Goal: Complete application form

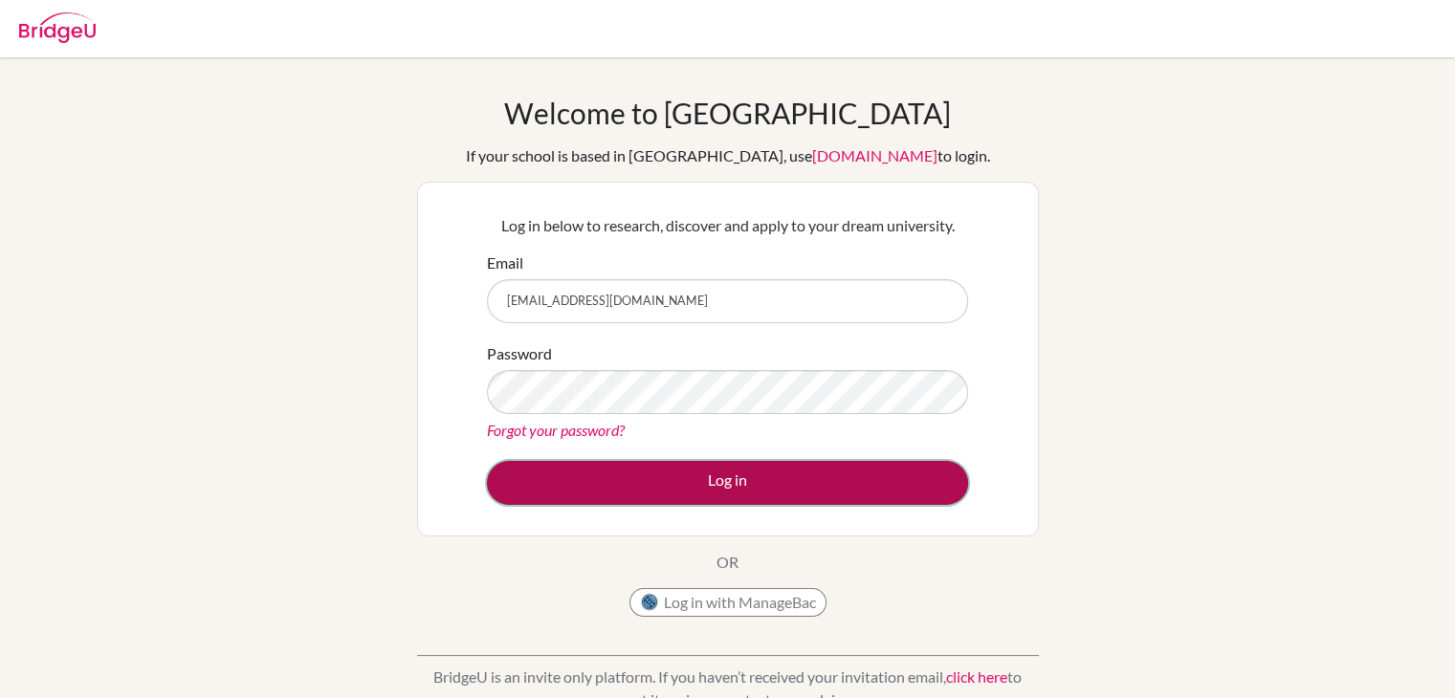
click at [681, 476] on button "Log in" at bounding box center [727, 483] width 481 height 44
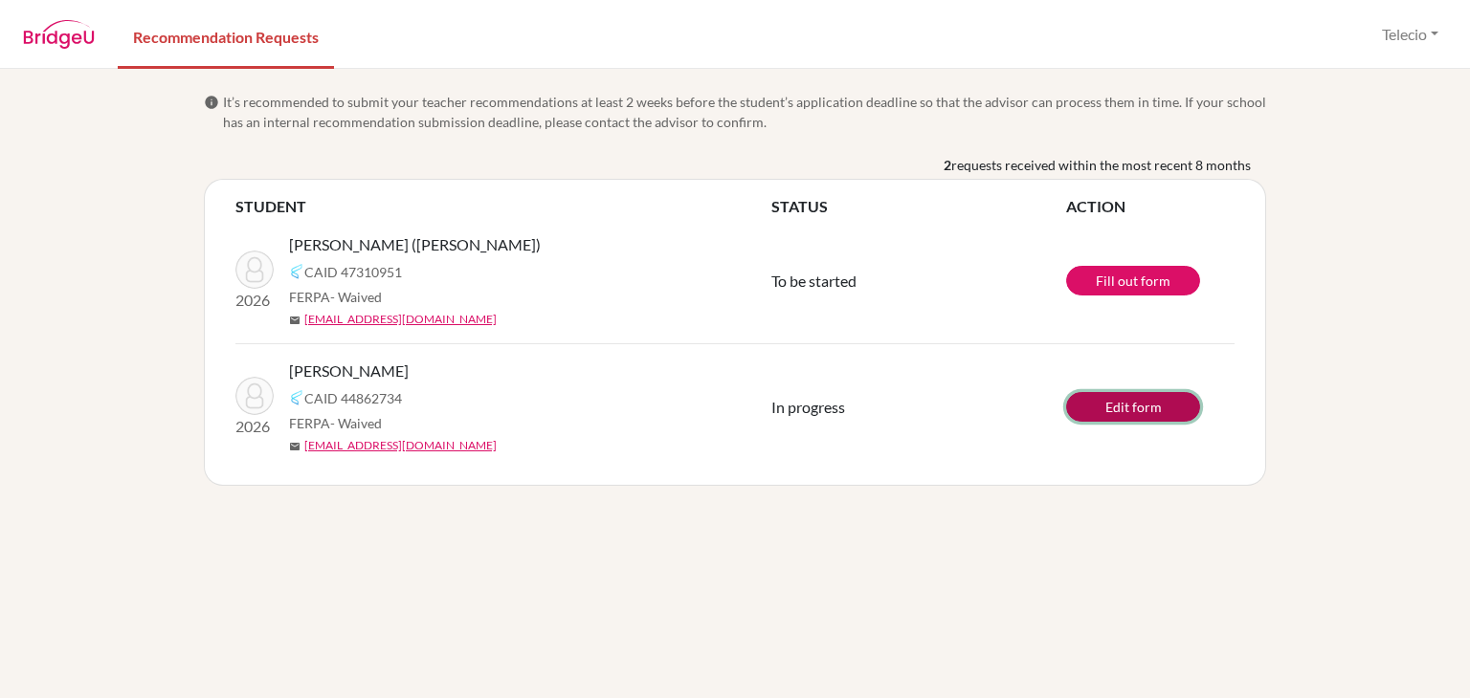
click at [1117, 401] on link "Edit form" at bounding box center [1133, 407] width 134 height 30
click at [1130, 276] on link "Fill out form" at bounding box center [1133, 281] width 134 height 30
